Goal: Find contact information: Find contact information

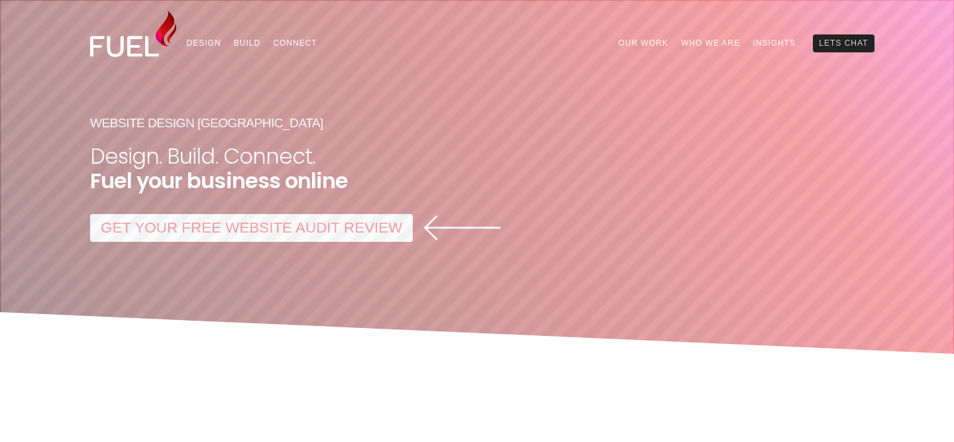
click at [840, 47] on link "Lets Chat" at bounding box center [844, 42] width 62 height 17
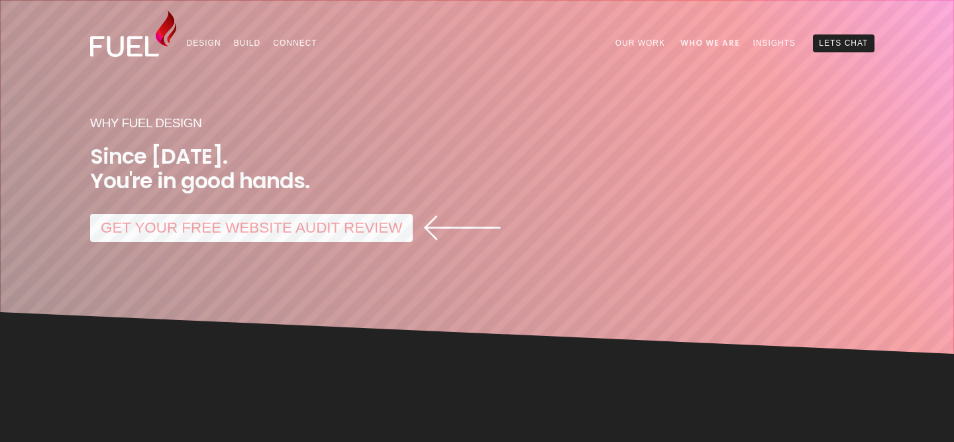
click at [719, 44] on link "Who We Are" at bounding box center [711, 42] width 72 height 17
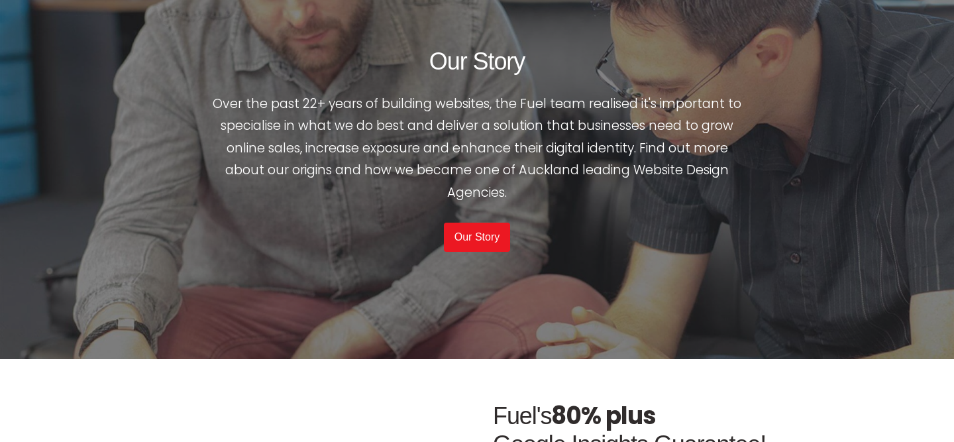
scroll to position [2984, 0]
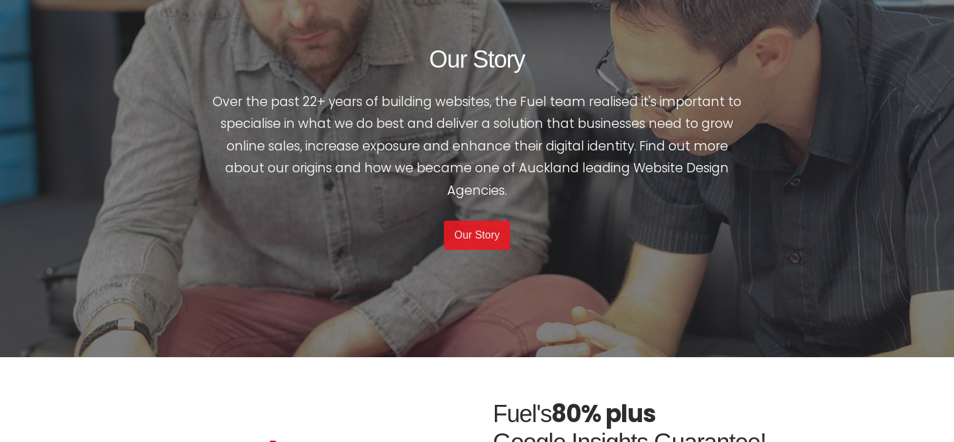
click at [490, 241] on link "Our Story" at bounding box center [477, 235] width 66 height 29
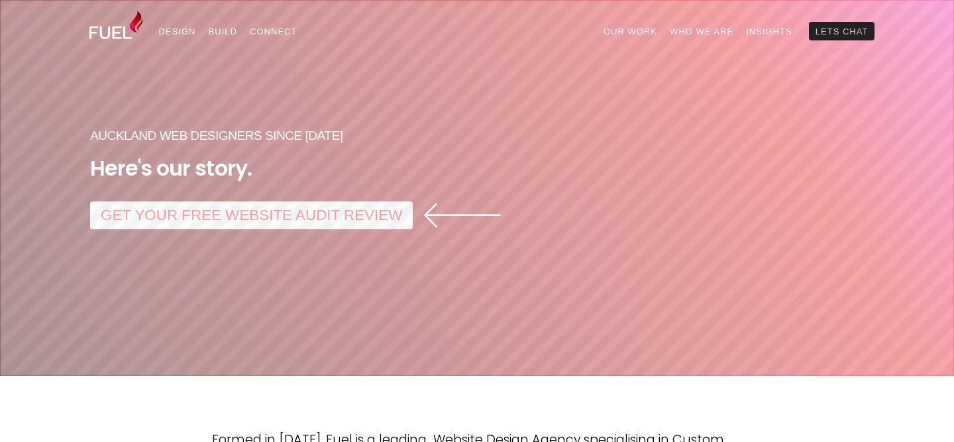
click at [842, 23] on link "Lets Chat" at bounding box center [842, 31] width 66 height 19
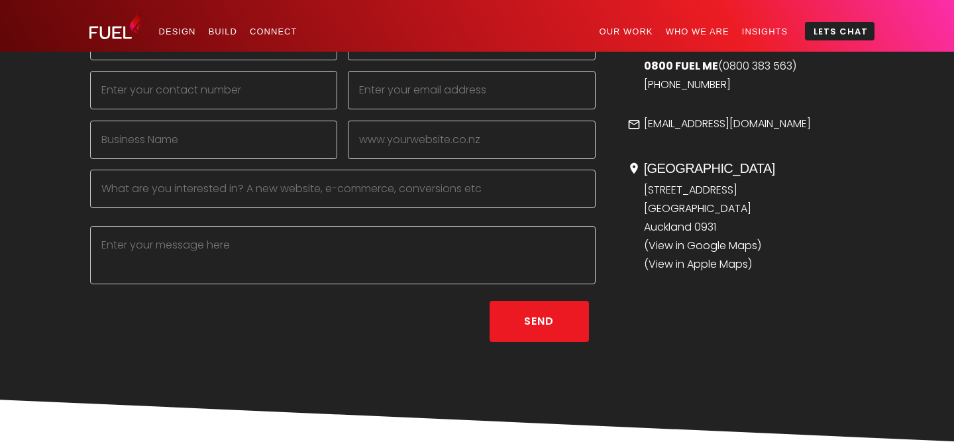
scroll to position [466, 0]
